Goal: Task Accomplishment & Management: Manage account settings

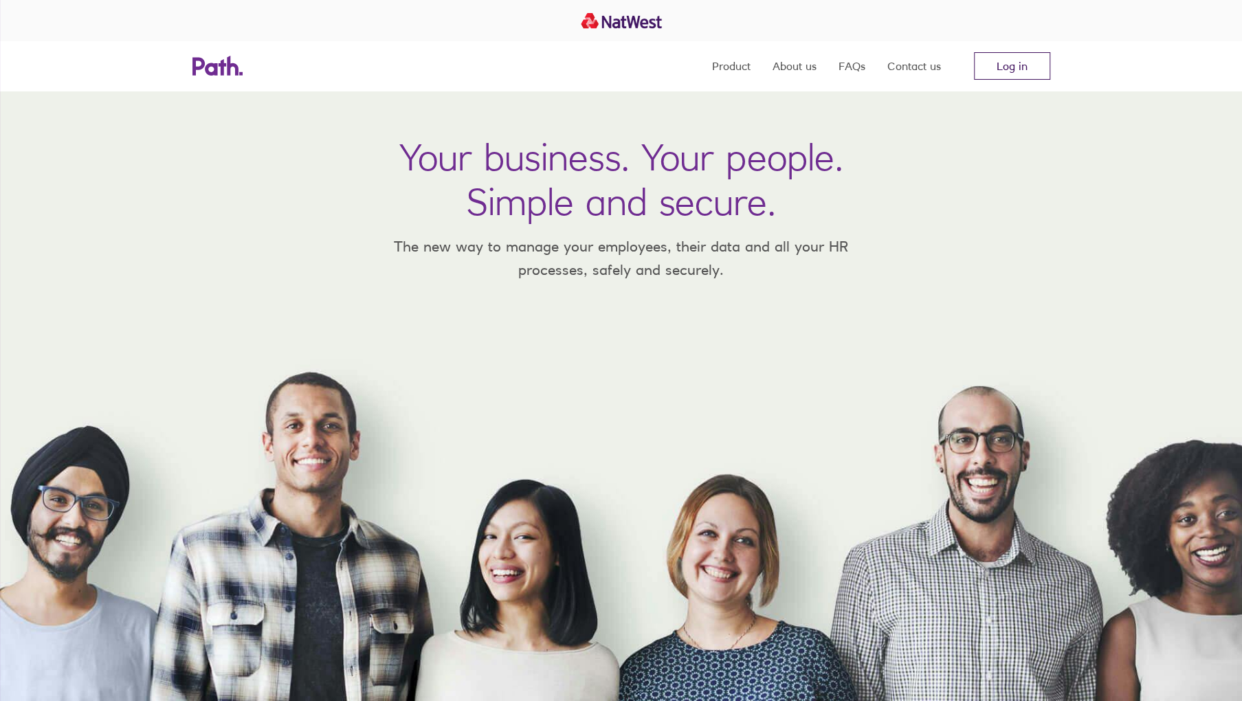
click at [1015, 59] on link "Log in" at bounding box center [1012, 66] width 76 height 28
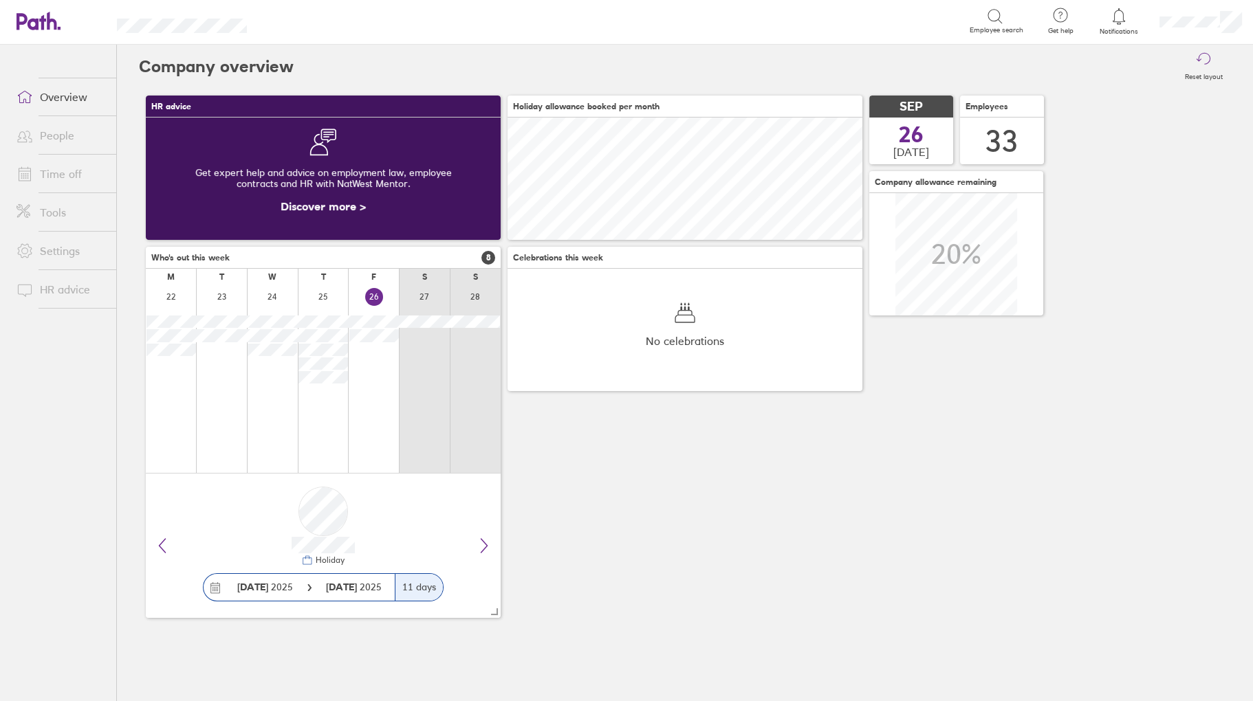
scroll to position [122, 355]
click at [63, 175] on link "Time off" at bounding box center [61, 174] width 111 height 28
